Goal: Task Accomplishment & Management: Complete application form

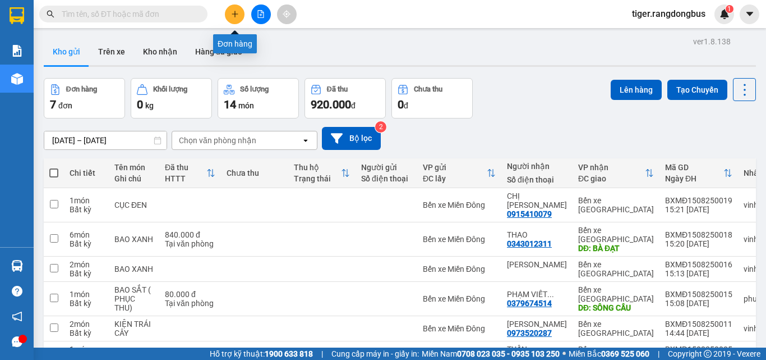
click at [231, 16] on icon "plus" at bounding box center [235, 14] width 8 height 8
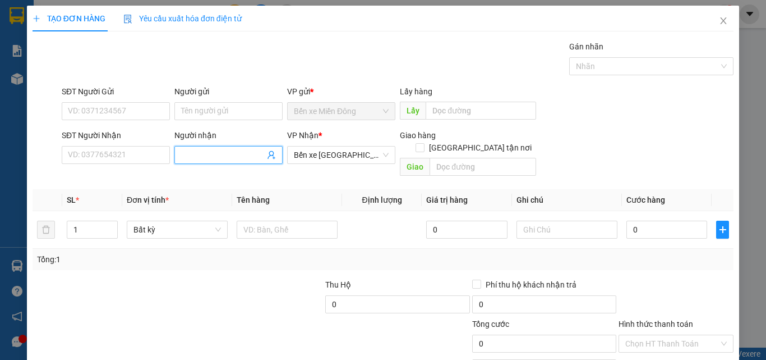
click at [214, 153] on input "Người nhận" at bounding box center [223, 155] width 84 height 12
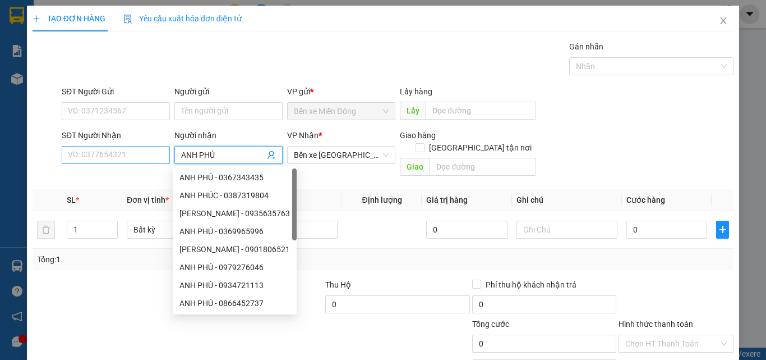
type input "ANH PHÚ"
click at [95, 158] on input "SĐT Người Nhận" at bounding box center [116, 155] width 108 height 18
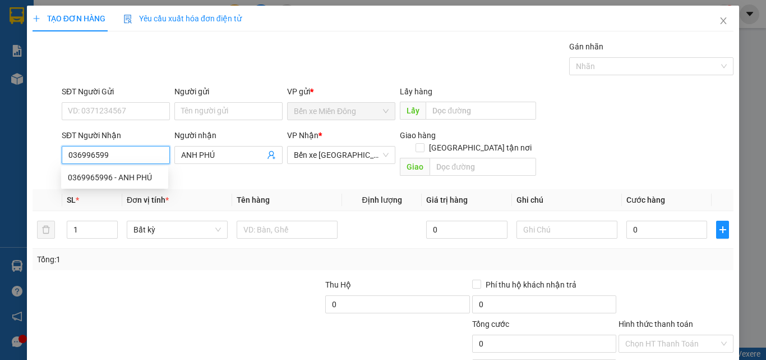
type input "0369965996"
click at [89, 181] on div "0369965996 - ANH PHÚ" at bounding box center [115, 177] width 94 height 12
type input "70.000"
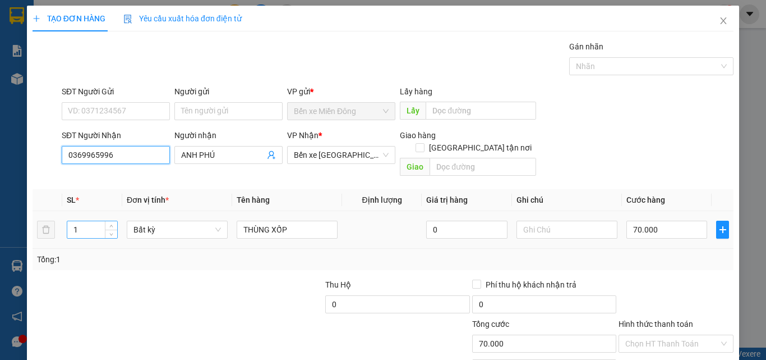
type input "0369965996"
click at [92, 221] on input "1" at bounding box center [92, 229] width 50 height 17
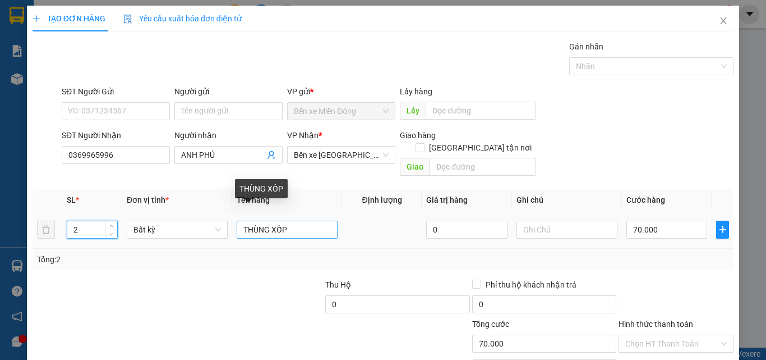
type input "2"
click at [292, 220] on input "THÙNG XỐP" at bounding box center [287, 229] width 101 height 18
type input "0"
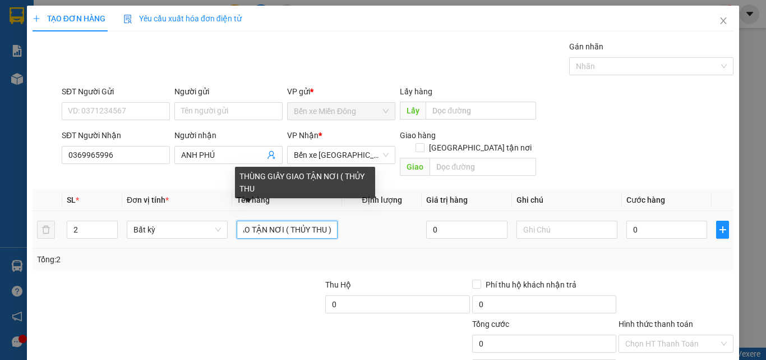
scroll to position [0, 61]
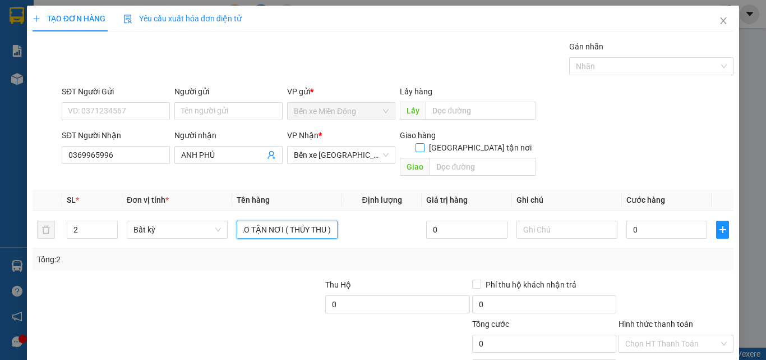
type input "THÙNG GIẤY GIAO TẬN NƠI ( THỦY THU )"
click at [424, 143] on input "[GEOGRAPHIC_DATA] tận nơi" at bounding box center [420, 147] width 8 height 8
checkbox input "true"
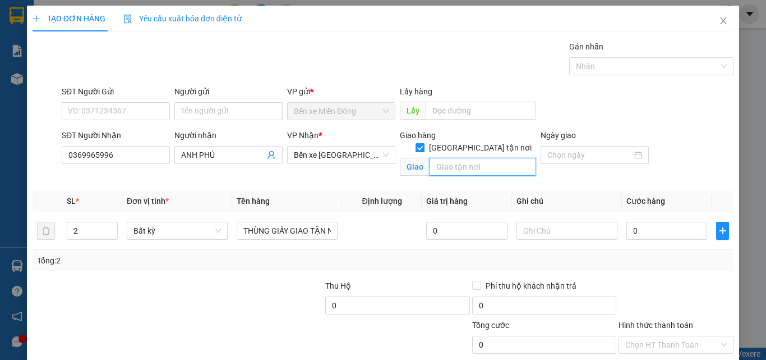
click at [444, 158] on input "text" at bounding box center [483, 167] width 107 height 18
type input "NGHĨA THUẬN ,TƯ NGHĨA"
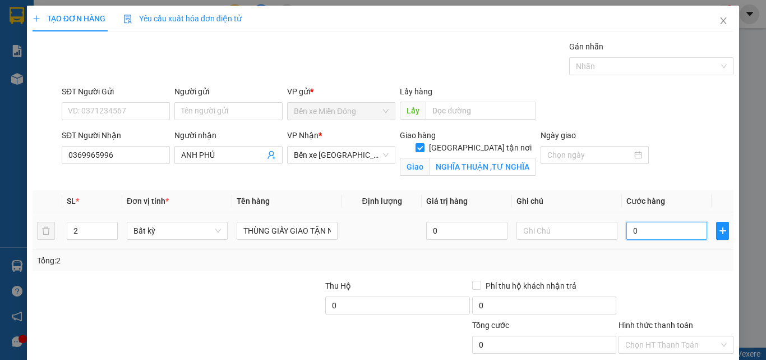
click at [627, 231] on input "0" at bounding box center [667, 231] width 81 height 18
type input "2"
type input "25"
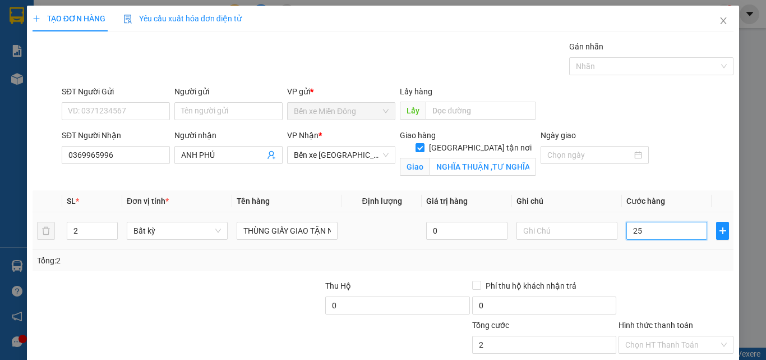
type input "25"
type input "250"
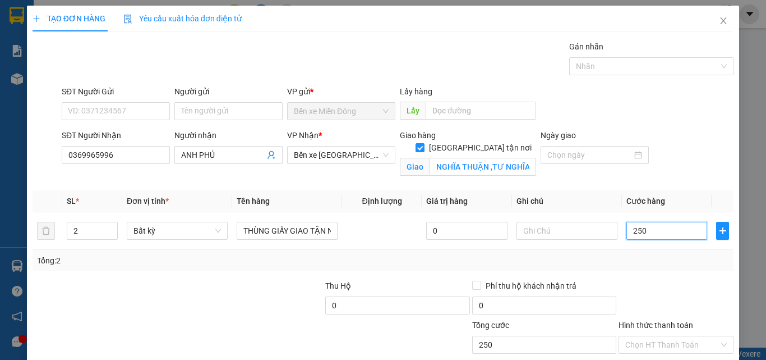
scroll to position [69, 0]
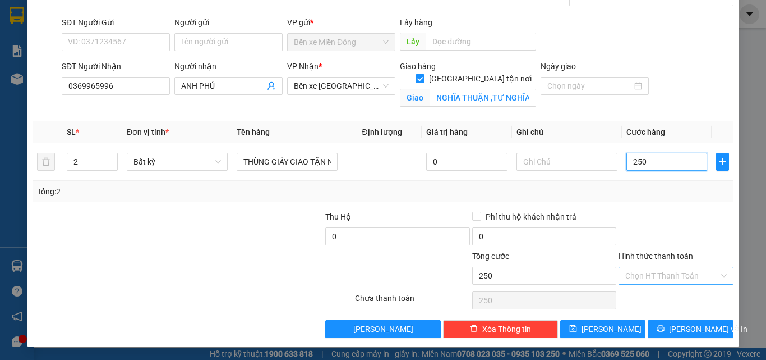
click at [619, 270] on div "Chọn HT Thanh Toán" at bounding box center [676, 275] width 115 height 18
type input "250"
type input "250.000"
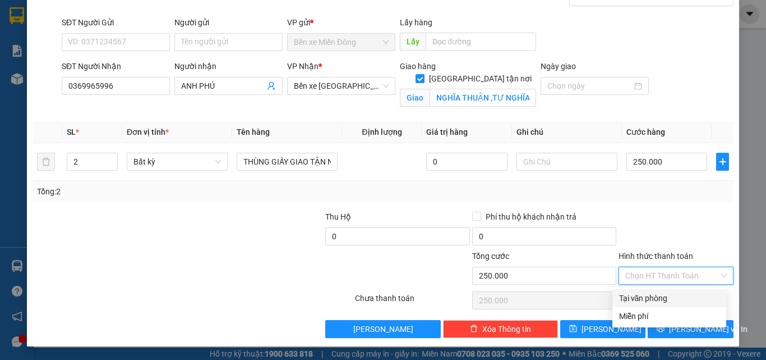
click at [635, 296] on div "Tại văn phòng" at bounding box center [669, 298] width 100 height 12
type input "0"
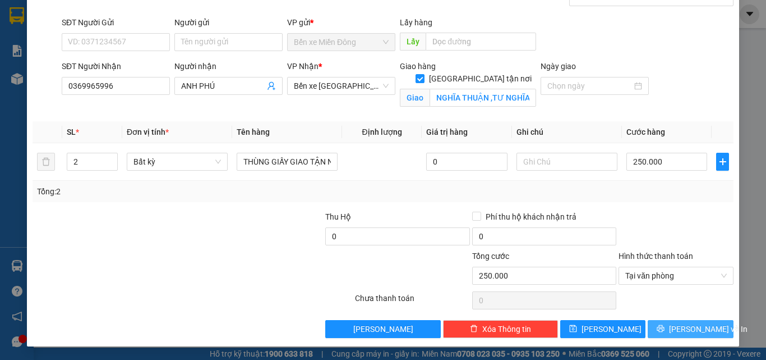
click at [673, 324] on button "[PERSON_NAME] và In" at bounding box center [691, 329] width 86 height 18
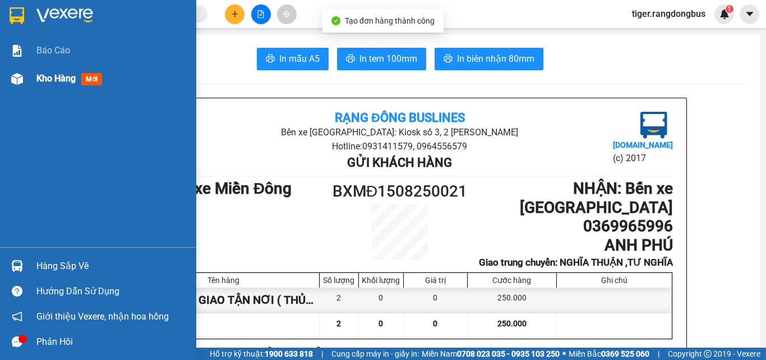
click at [20, 84] on img at bounding box center [17, 79] width 12 height 12
